Goal: Find contact information: Find contact information

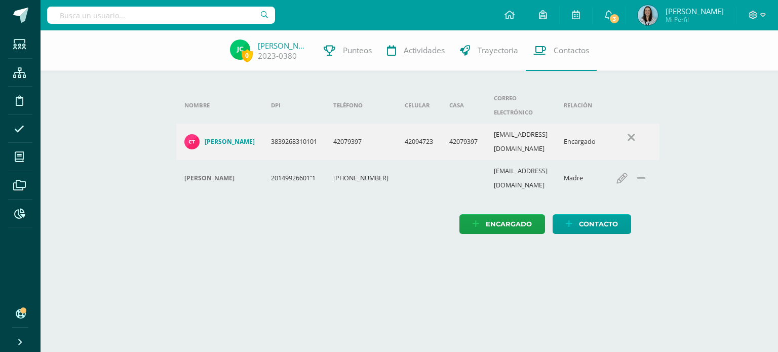
click at [243, 15] on input "text" at bounding box center [161, 15] width 228 height 17
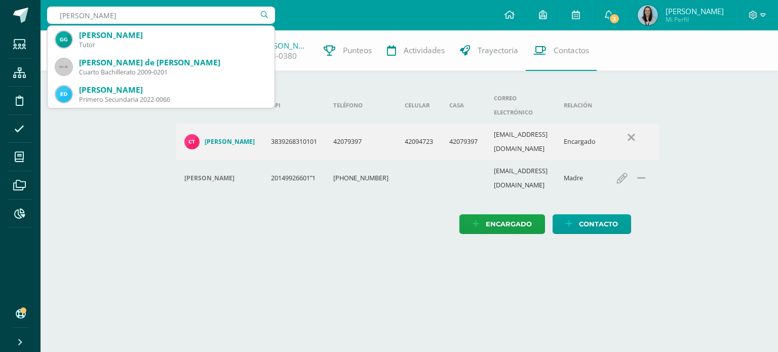
type input "[PERSON_NAME]"
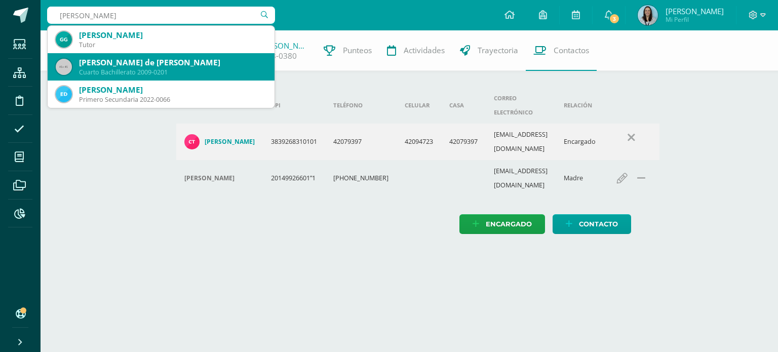
click at [185, 62] on div "[PERSON_NAME] de [PERSON_NAME]" at bounding box center [172, 62] width 187 height 11
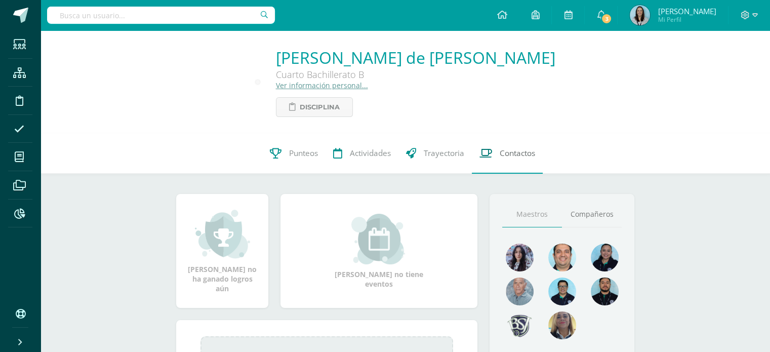
click at [520, 154] on span "Contactos" at bounding box center [517, 153] width 35 height 11
click at [505, 159] on link "Contactos" at bounding box center [507, 153] width 71 height 41
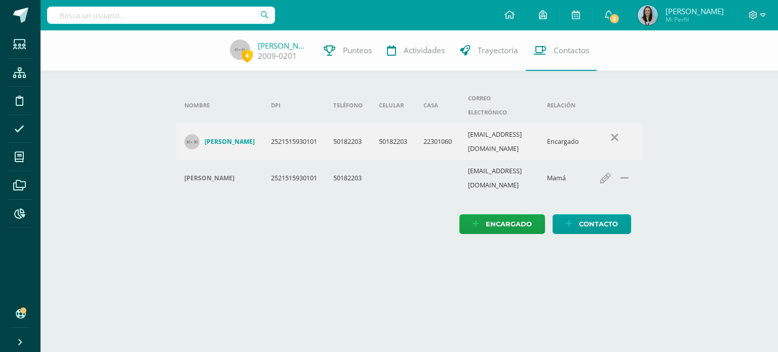
click at [268, 247] on html "Estudiantes Estructura Disciplina Asistencia Mis cursos Archivos Reportes Sopor…" at bounding box center [389, 127] width 778 height 254
drag, startPoint x: 439, startPoint y: 151, endPoint x: 419, endPoint y: 151, distance: 20.3
click at [442, 160] on td at bounding box center [437, 178] width 45 height 36
